Goal: Task Accomplishment & Management: Manage account settings

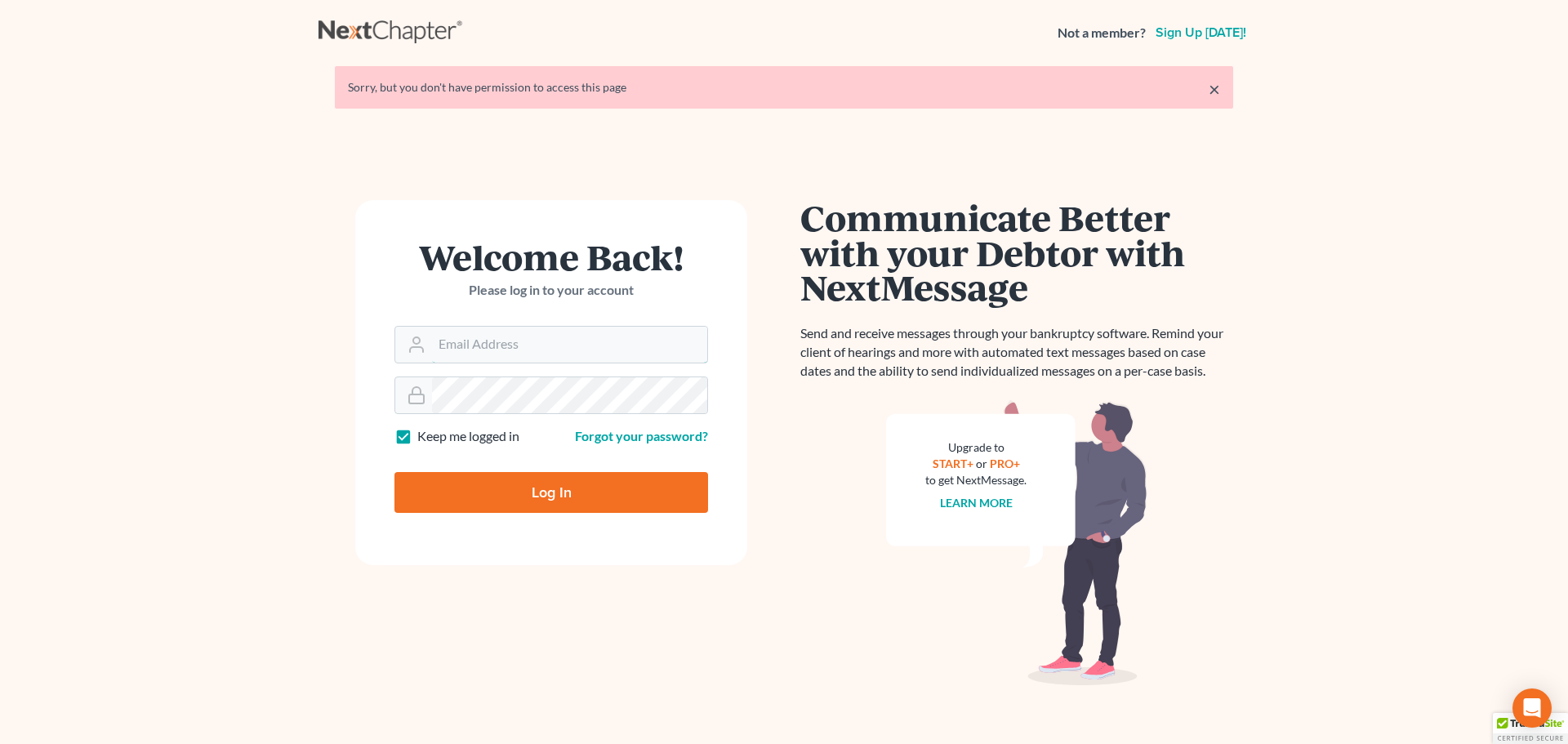
type input "MORT1986"
click at [490, 478] on input "Log In" at bounding box center [551, 492] width 314 height 41
type input "Thinking..."
type input "MORT1986"
click at [478, 496] on input "Log In" at bounding box center [551, 492] width 314 height 41
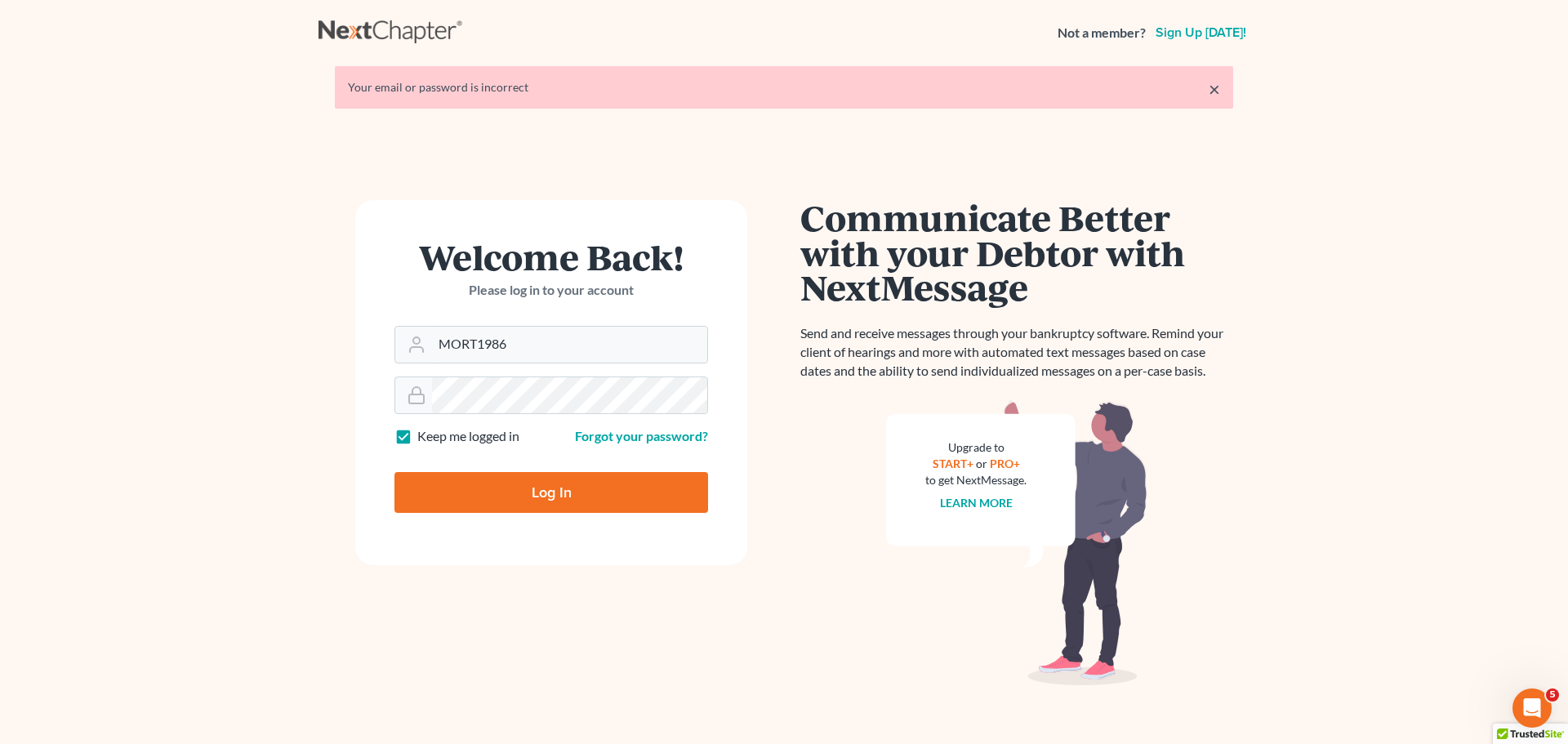
type input "Thinking..."
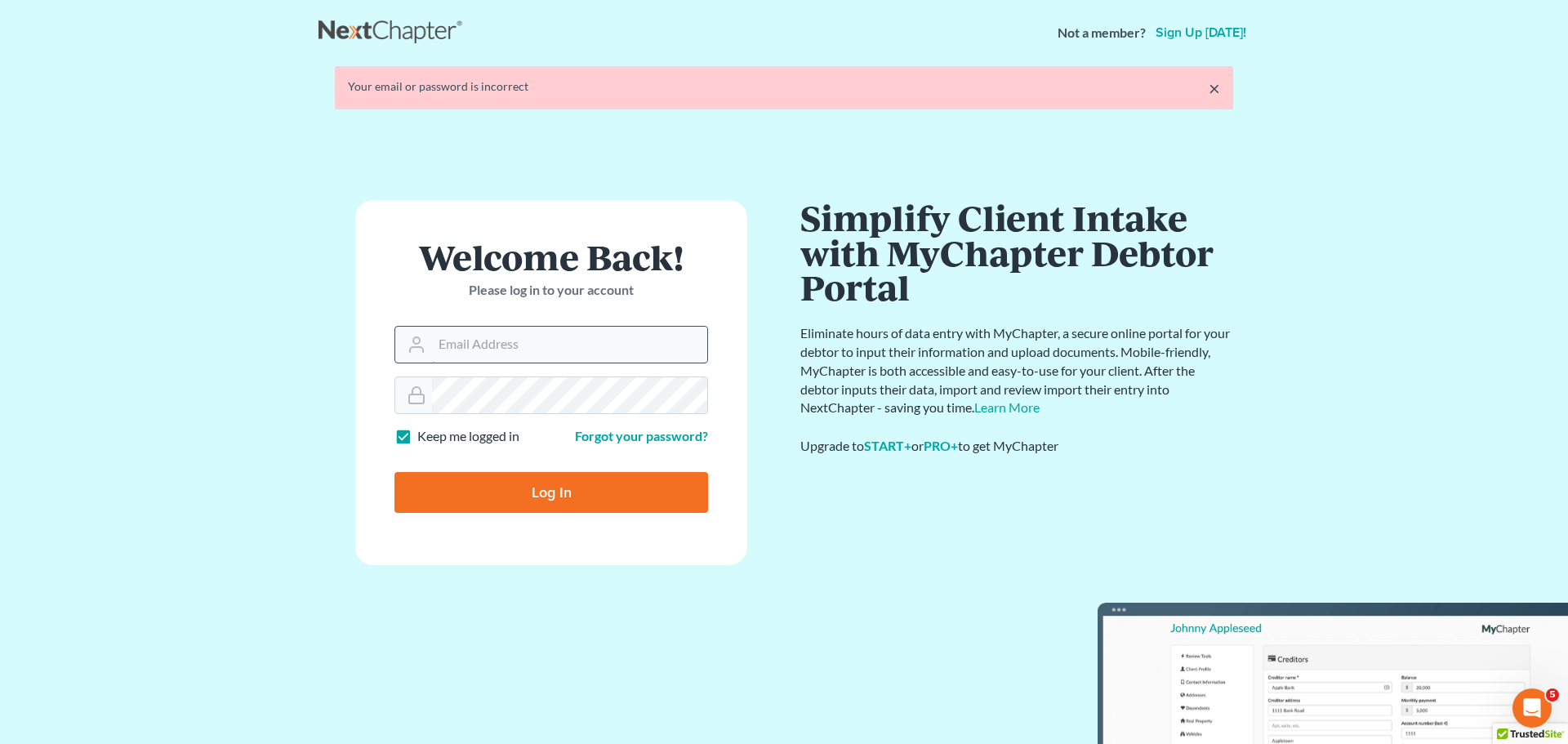
type input "MORT1986"
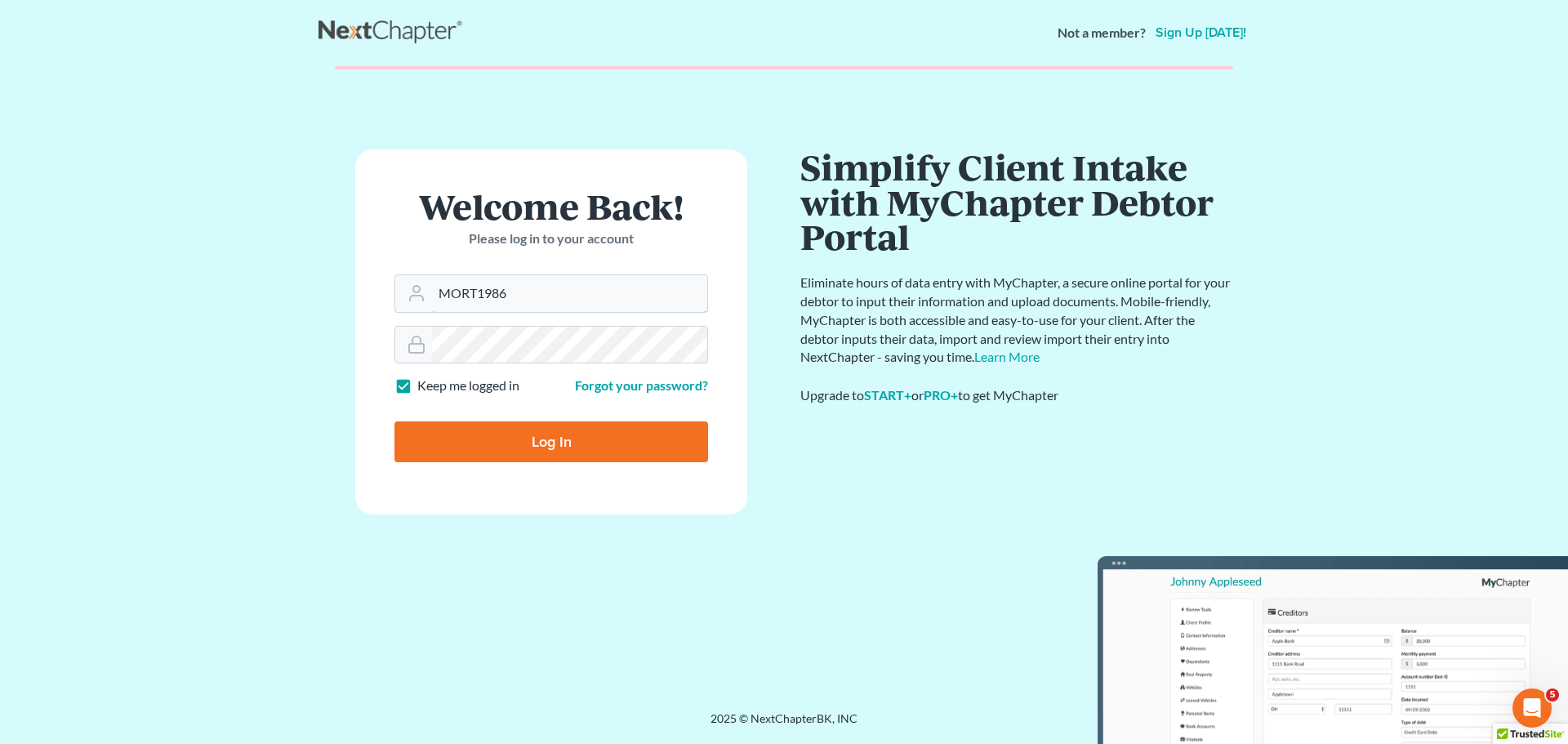
drag, startPoint x: 511, startPoint y: 353, endPoint x: 409, endPoint y: 384, distance: 106.6
click at [409, 384] on form "Welcome Back! Please log in to your account Email Address MORT1986 Password Kee…" at bounding box center [551, 331] width 392 height 365
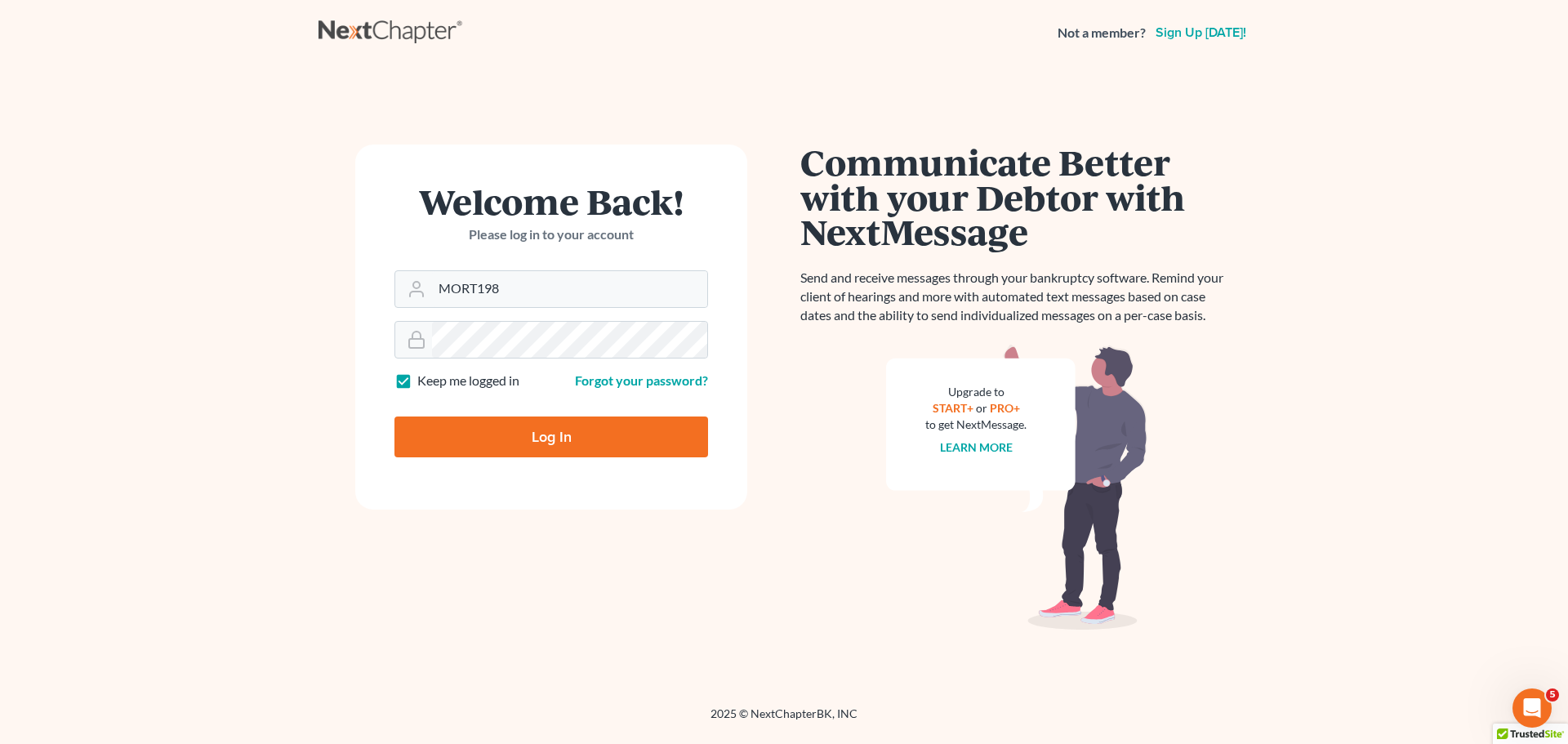
drag, startPoint x: 531, startPoint y: 284, endPoint x: 273, endPoint y: 303, distance: 258.7
click at [278, 303] on main "× Your email or password is incorrect Welcome Back! Please log in to your accou…" at bounding box center [784, 365] width 1568 height 601
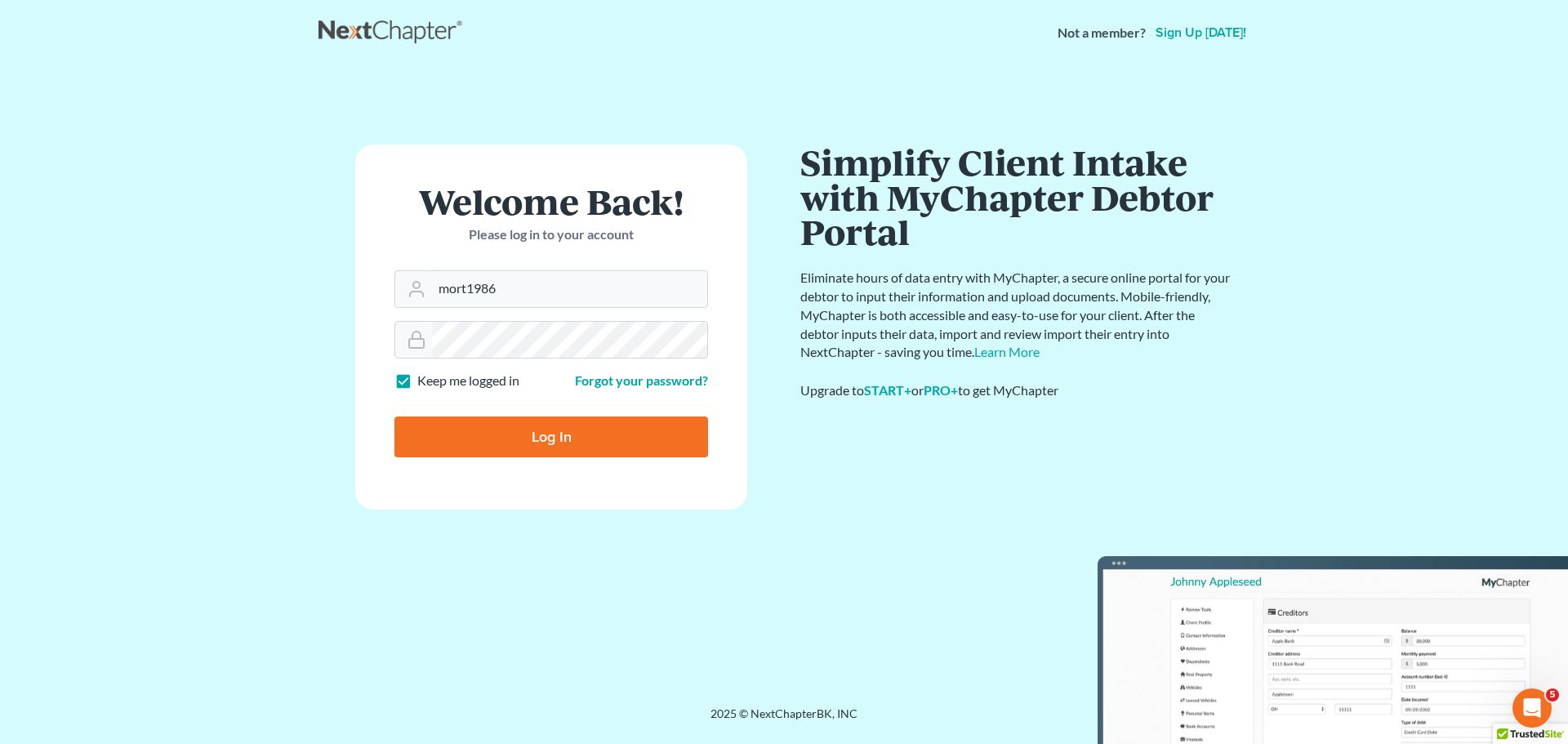
type input "mort1986"
click at [615, 452] on input "Log In" at bounding box center [551, 436] width 314 height 41
type input "Thinking..."
